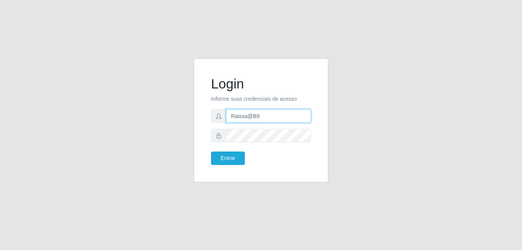
click at [245, 119] on input "Raissa@B9" at bounding box center [268, 115] width 85 height 13
type input "anaPat@B9"
drag, startPoint x: 144, startPoint y: 79, endPoint x: 178, endPoint y: 107, distance: 44.6
click at [144, 80] on div "Login Informe suas credenciais de acesso anaPat@B9 Entrar" at bounding box center [261, 124] width 439 height 133
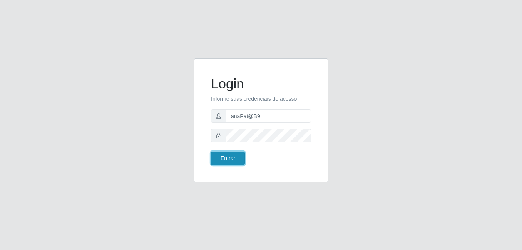
click at [227, 159] on button "Entrar" at bounding box center [228, 158] width 34 height 13
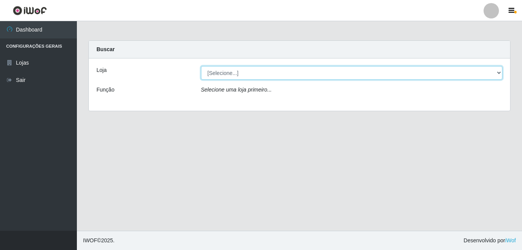
click at [493, 71] on select "[Selecione...] Bemais Supermercados - B9 Bessa" at bounding box center [352, 72] width 302 height 13
select select "410"
click at [201, 66] on select "[Selecione...] Bemais Supermercados - B9 Bessa" at bounding box center [352, 72] width 302 height 13
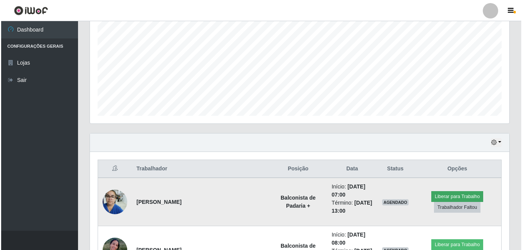
scroll to position [192, 0]
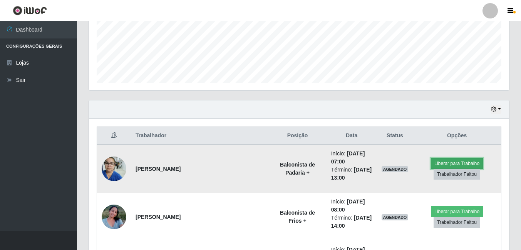
click at [440, 165] on button "Liberar para Trabalho" at bounding box center [457, 163] width 52 height 11
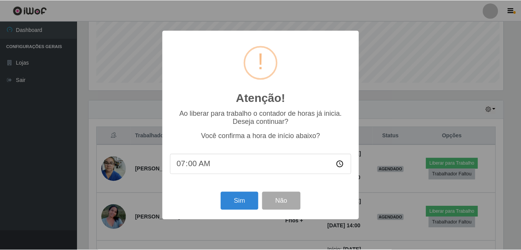
scroll to position [160, 416]
click at [234, 202] on button "Sim" at bounding box center [239, 201] width 37 height 18
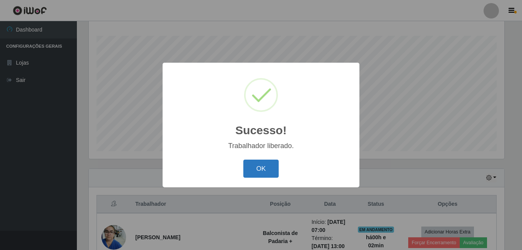
click at [259, 174] on button "OK" at bounding box center [262, 169] width 36 height 18
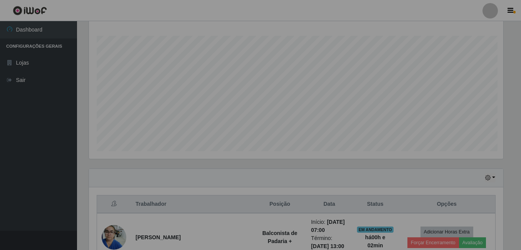
scroll to position [160, 420]
